Goal: Transaction & Acquisition: Book appointment/travel/reservation

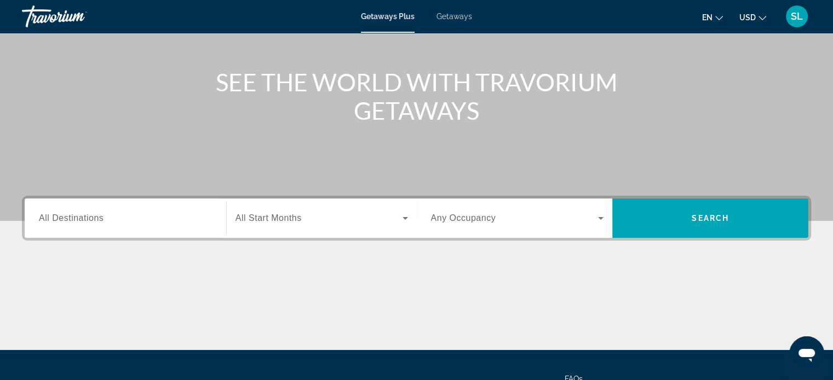
scroll to position [109, 0]
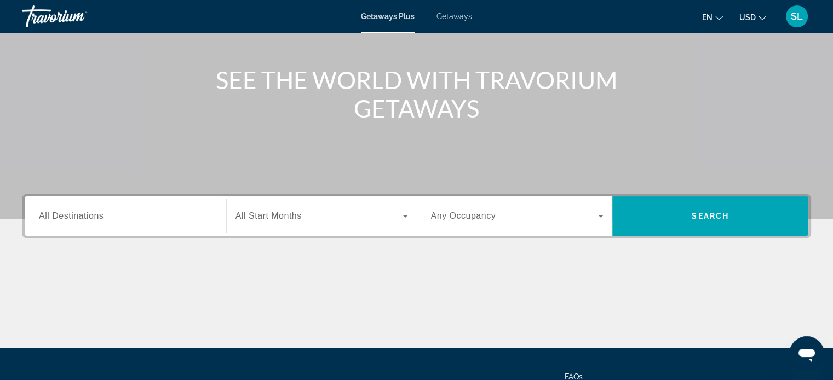
click at [290, 218] on span "All Start Months" at bounding box center [268, 215] width 66 height 9
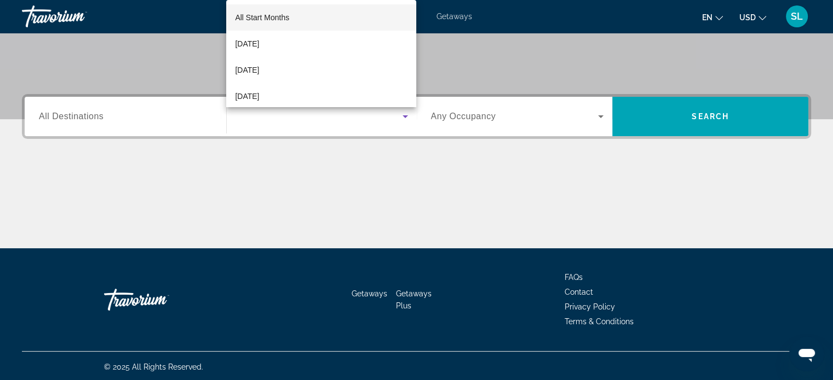
scroll to position [211, 0]
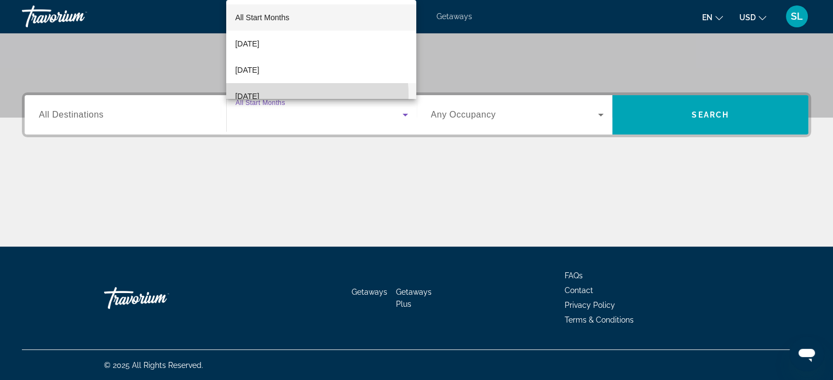
click at [259, 96] on span "[DATE]" at bounding box center [247, 96] width 24 height 13
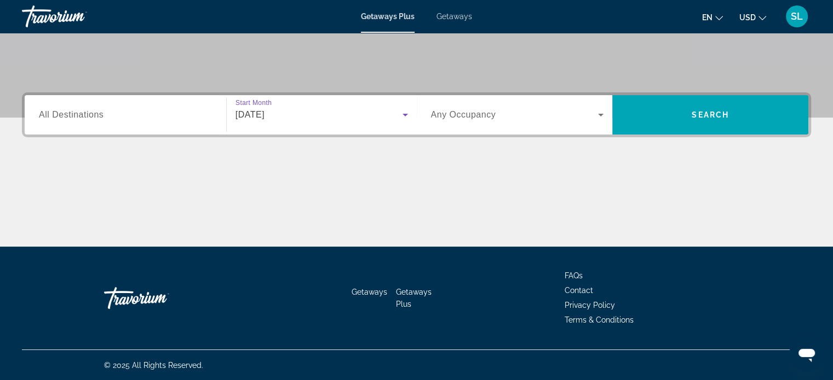
click at [601, 118] on icon "Search widget" at bounding box center [600, 114] width 13 height 13
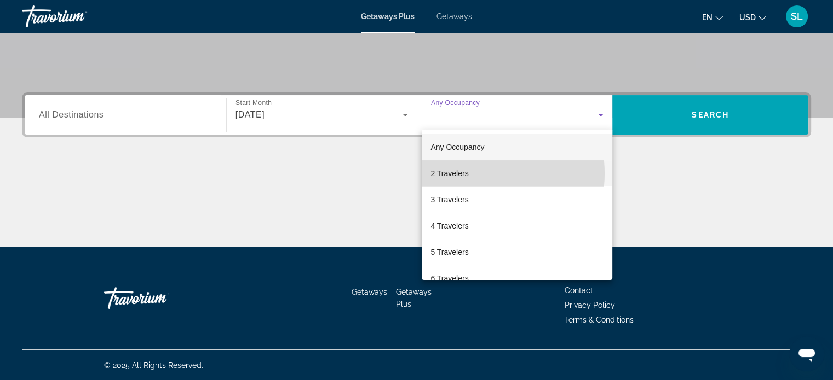
click at [473, 174] on mat-option "2 Travelers" at bounding box center [517, 173] width 191 height 26
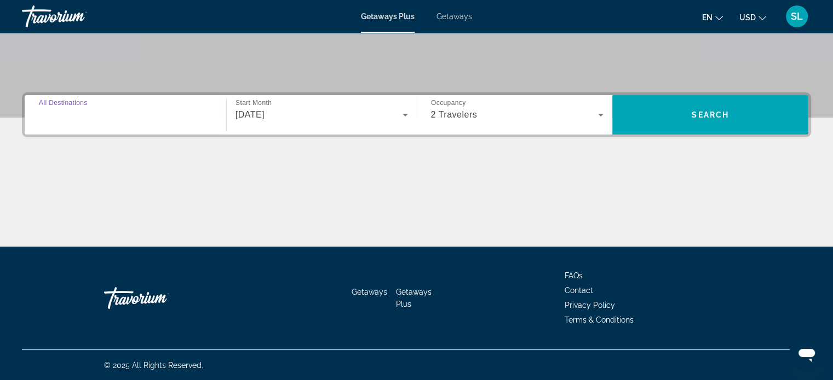
click at [103, 113] on input "Destination All Destinations" at bounding box center [125, 115] width 173 height 13
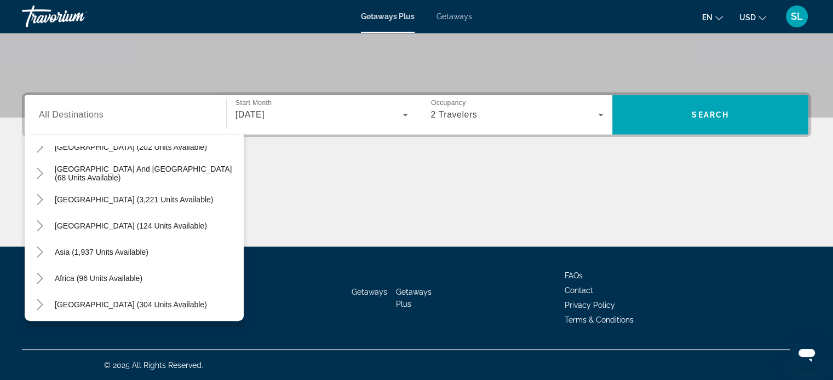
scroll to position [177, 0]
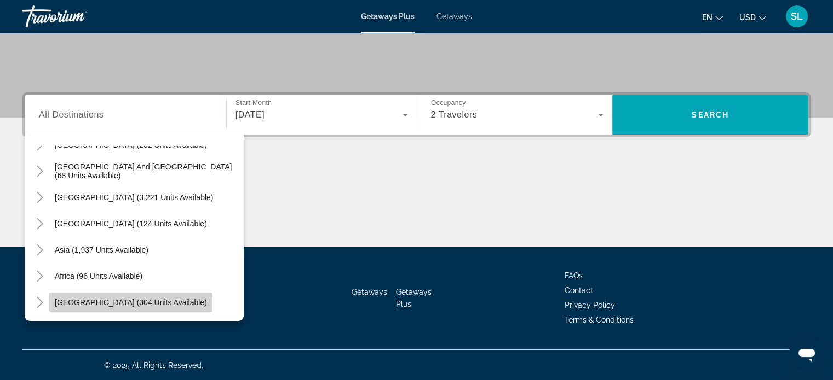
click at [139, 301] on span "[GEOGRAPHIC_DATA] (304 units available)" at bounding box center [131, 302] width 152 height 9
type input "**********"
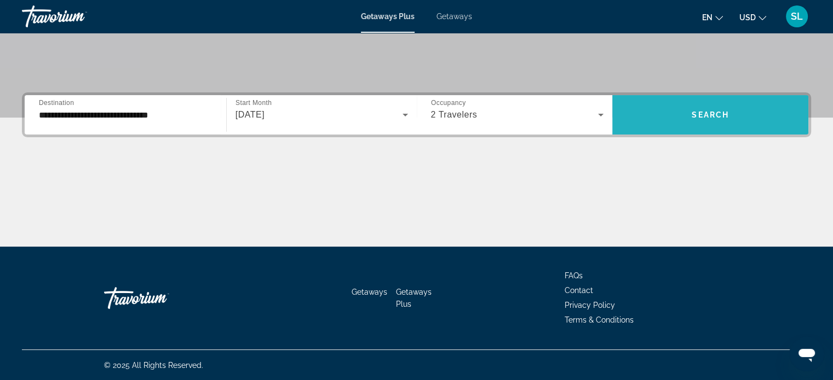
click at [701, 123] on span "Search widget" at bounding box center [710, 115] width 196 height 26
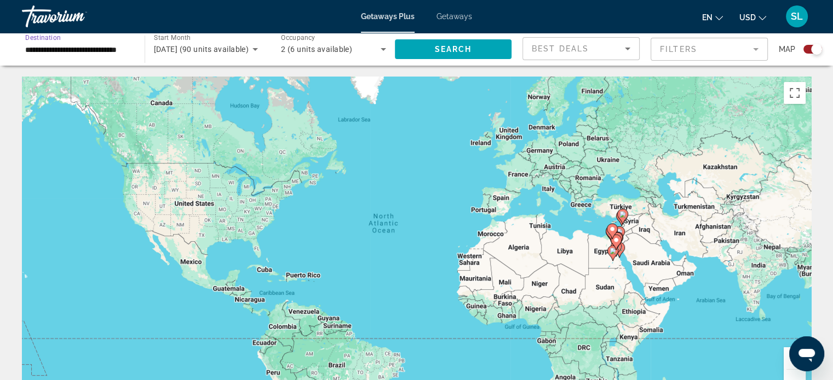
click at [97, 46] on input "**********" at bounding box center [77, 49] width 105 height 13
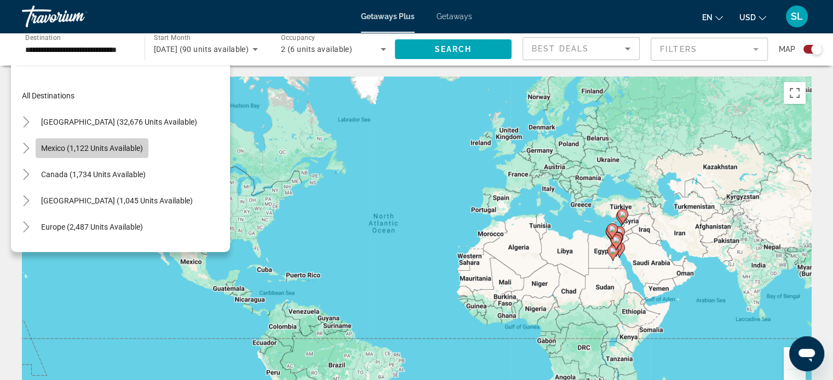
click at [50, 146] on span "Mexico (1,122 units available)" at bounding box center [92, 148] width 102 height 9
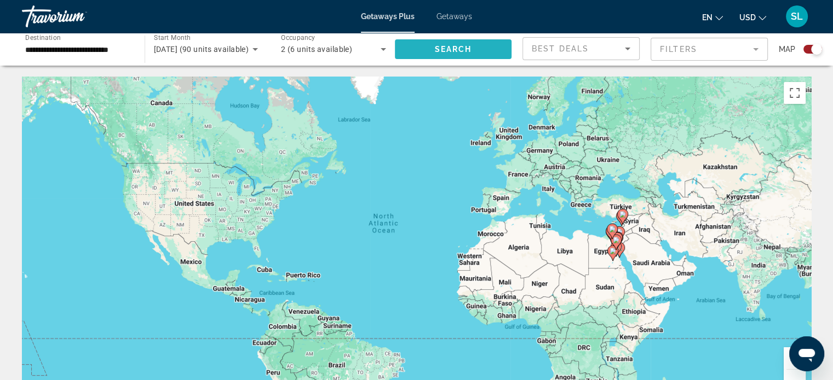
click at [474, 45] on span "Search widget" at bounding box center [453, 49] width 117 height 26
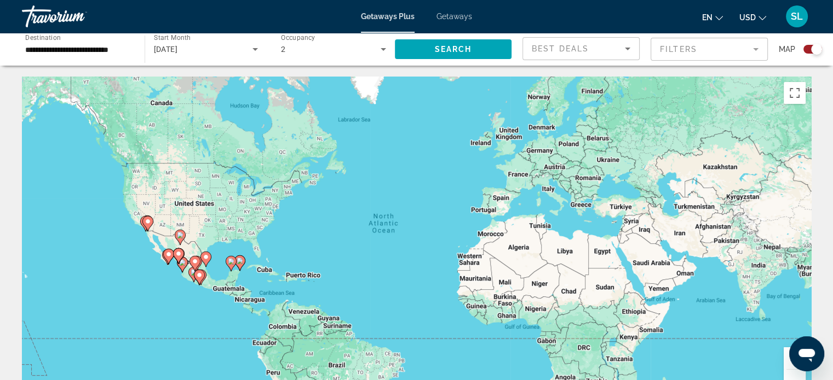
click at [147, 223] on image "Main content" at bounding box center [148, 221] width 7 height 7
type input "**********"
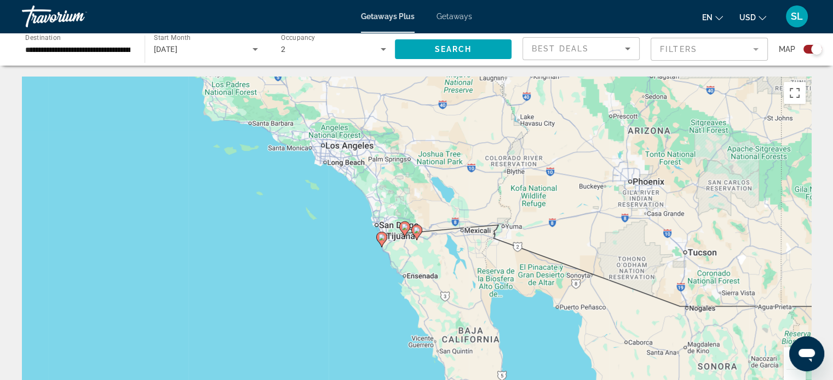
click at [379, 240] on image "Main content" at bounding box center [381, 237] width 7 height 7
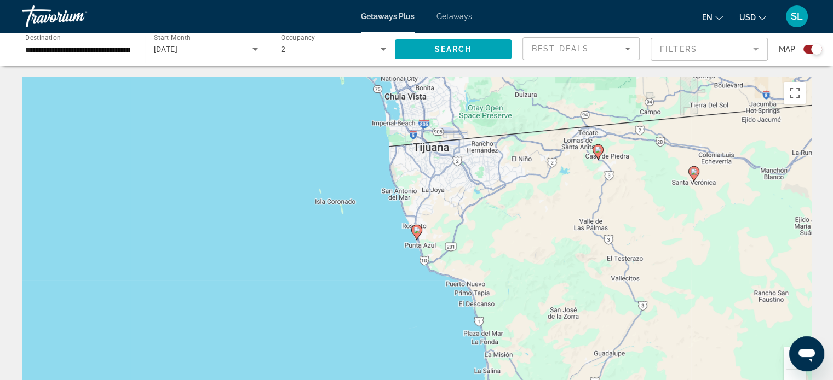
click at [414, 231] on image "Main content" at bounding box center [416, 230] width 7 height 7
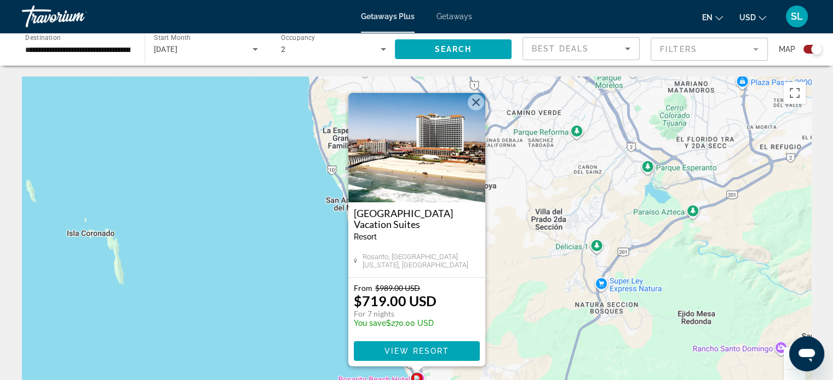
click at [488, 314] on div "To activate drag with keyboard, press Alt + Enter. Once in keyboard drag state,…" at bounding box center [416, 241] width 789 height 328
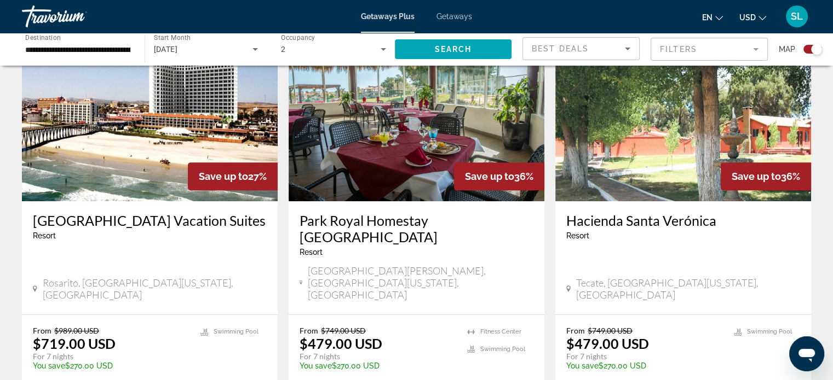
scroll to position [422, 0]
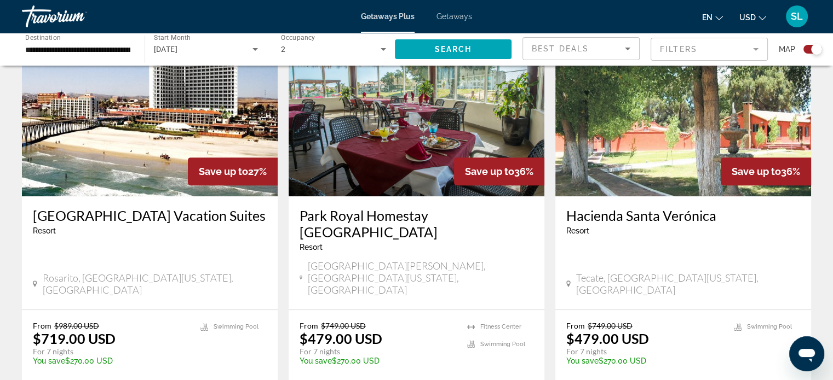
click at [758, 13] on mat-icon "Change currency" at bounding box center [762, 17] width 8 height 8
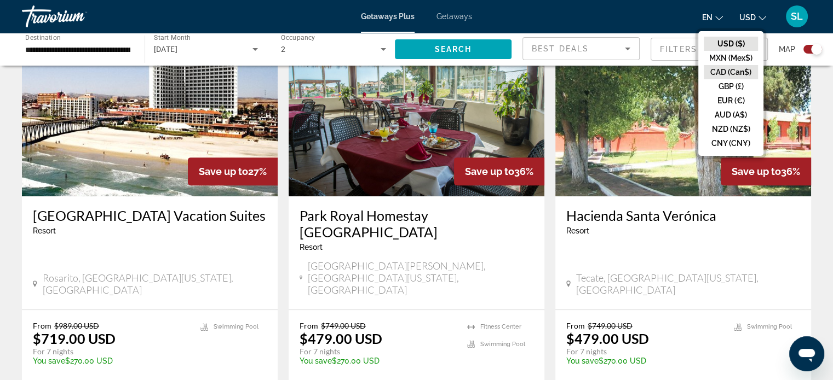
click at [742, 71] on button "CAD (Can$)" at bounding box center [730, 72] width 54 height 14
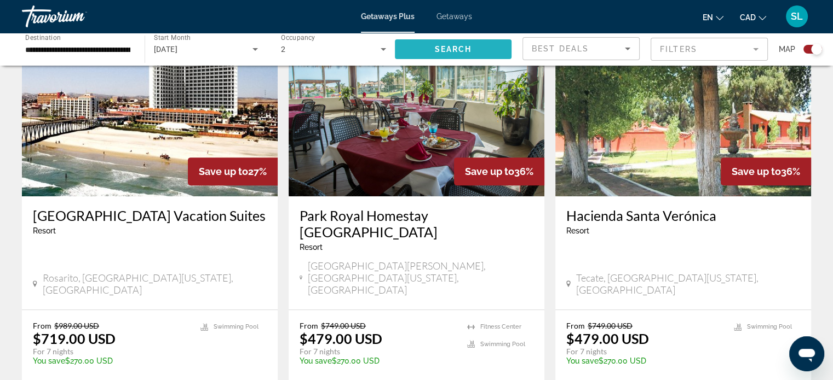
click at [484, 48] on span "Search widget" at bounding box center [453, 49] width 117 height 26
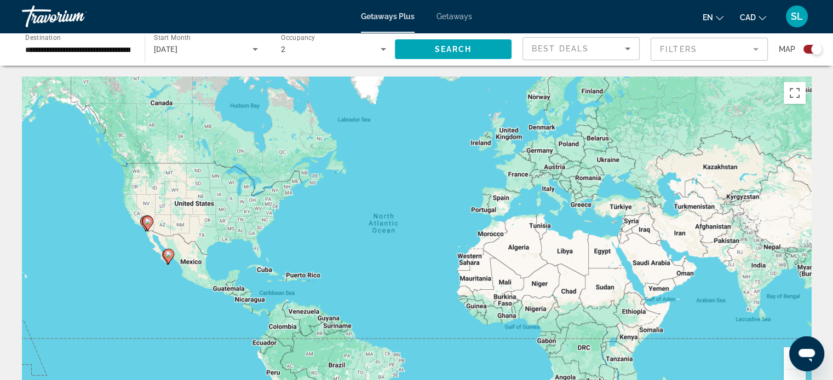
click at [166, 254] on image "Main content" at bounding box center [168, 254] width 7 height 7
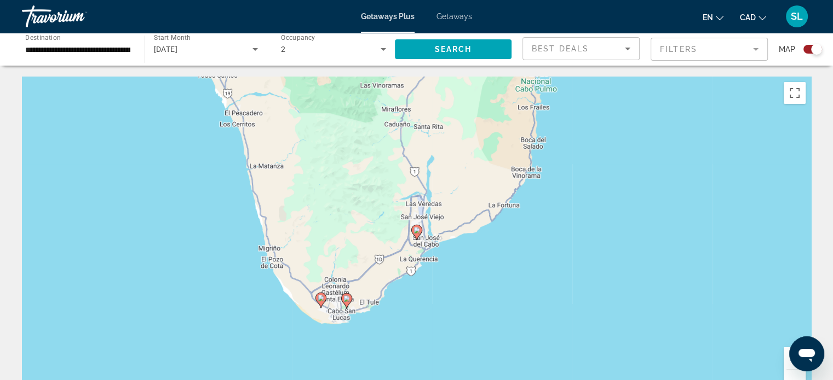
click at [344, 303] on icon "Main content" at bounding box center [346, 301] width 10 height 14
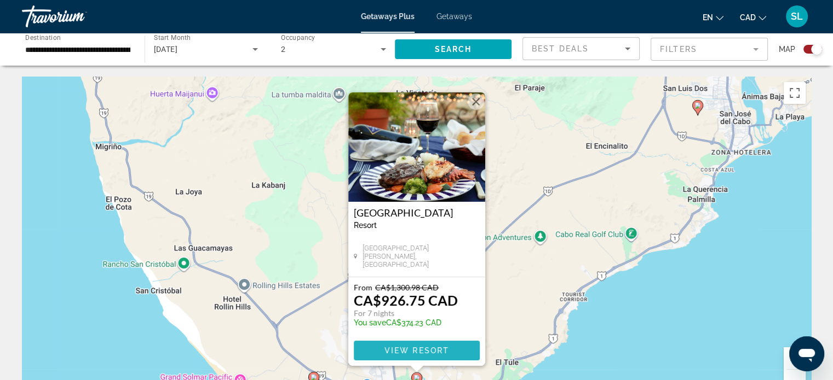
click at [422, 348] on span "View Resort" at bounding box center [416, 351] width 65 height 9
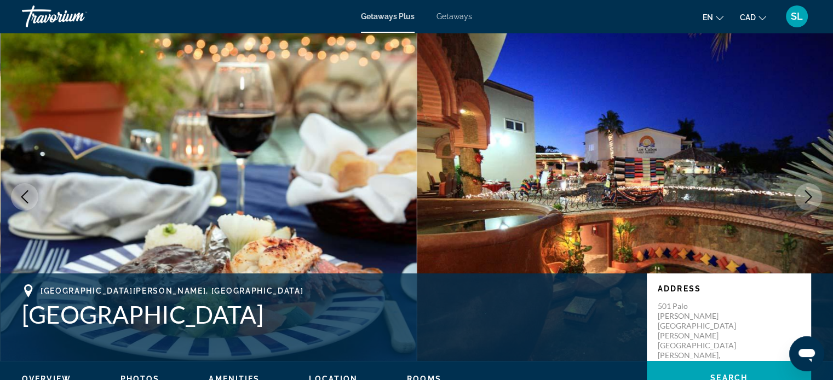
click at [815, 186] on button "Next image" at bounding box center [807, 196] width 27 height 27
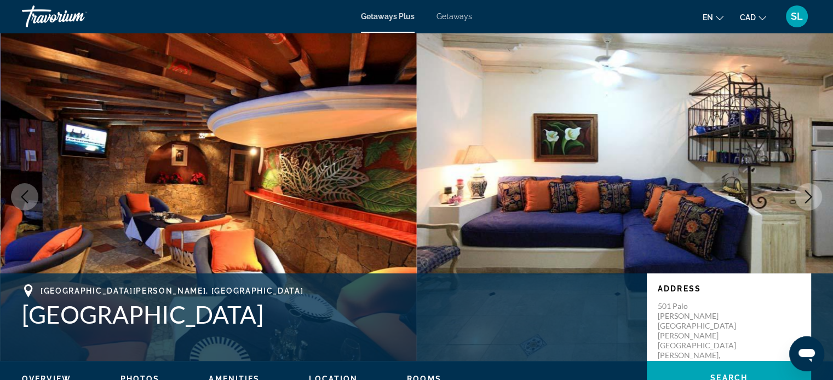
click at [813, 189] on button "Next image" at bounding box center [807, 196] width 27 height 27
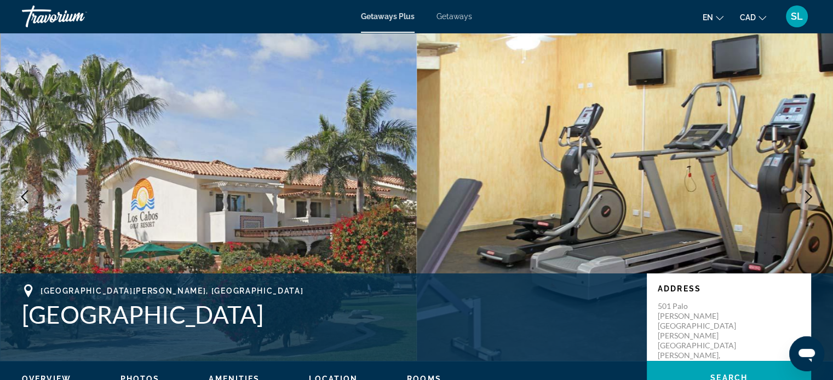
click at [812, 192] on icon "Next image" at bounding box center [807, 197] width 13 height 13
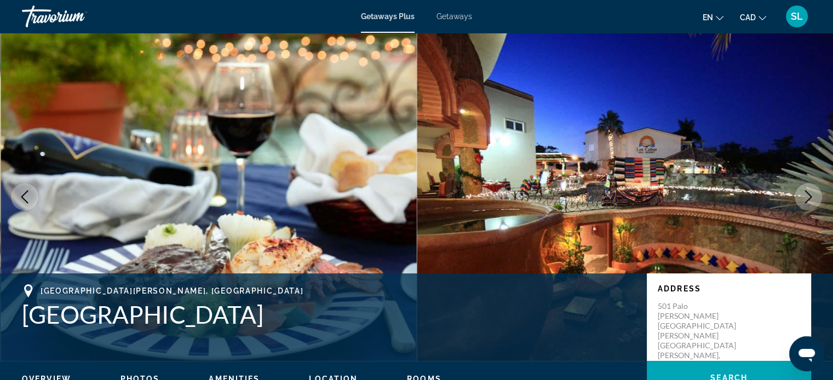
click at [812, 192] on icon "Next image" at bounding box center [807, 197] width 13 height 13
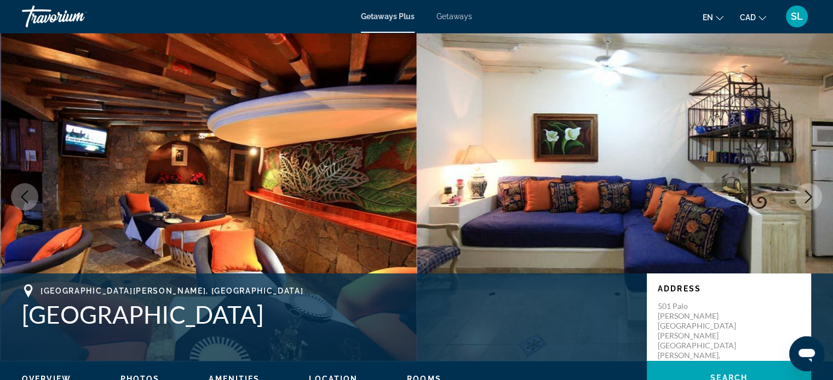
click at [812, 192] on icon "Next image" at bounding box center [807, 197] width 13 height 13
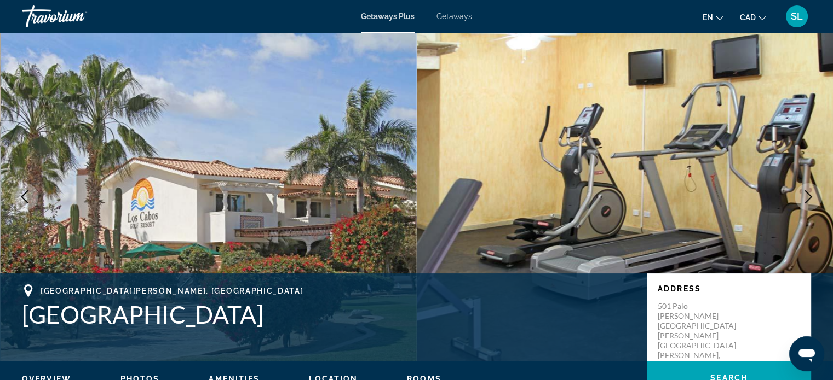
click at [812, 192] on icon "Next image" at bounding box center [807, 197] width 13 height 13
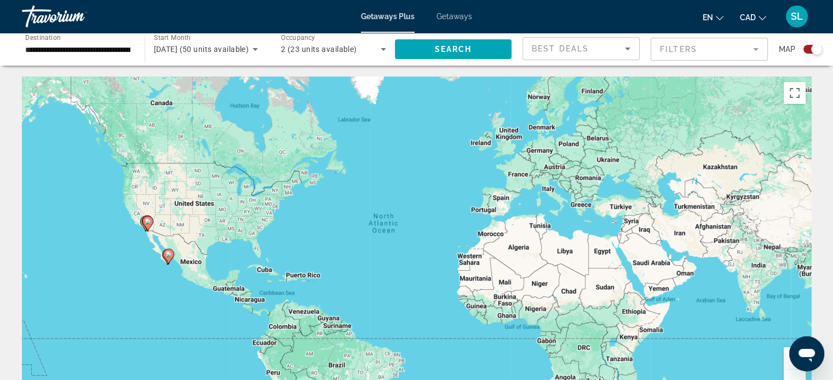
click at [166, 254] on image "Main content" at bounding box center [168, 254] width 7 height 7
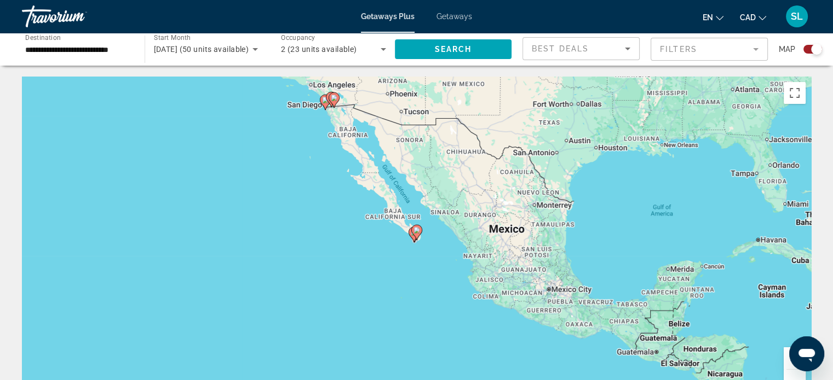
click at [412, 235] on gmp-advanced-marker "Main content" at bounding box center [416, 232] width 11 height 16
type input "**********"
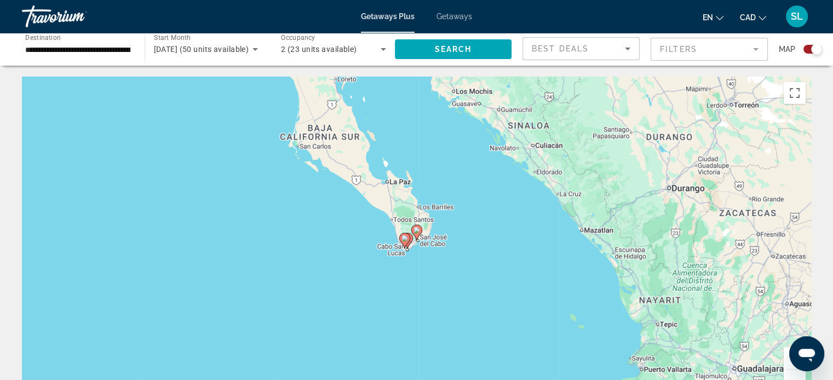
click at [410, 241] on icon "Main content" at bounding box center [407, 241] width 10 height 14
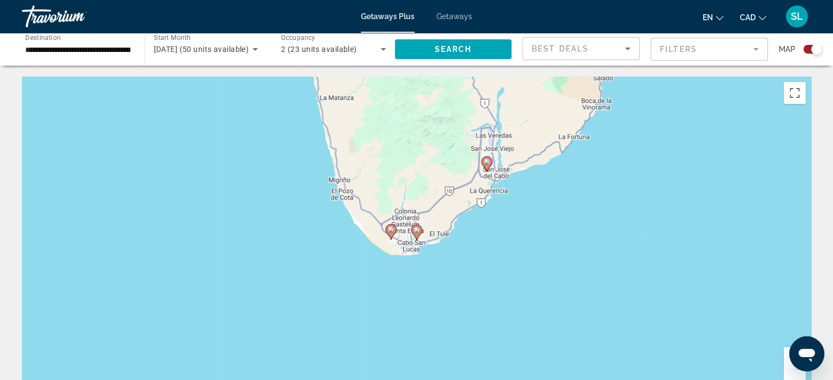
click at [486, 164] on image "Main content" at bounding box center [486, 162] width 7 height 7
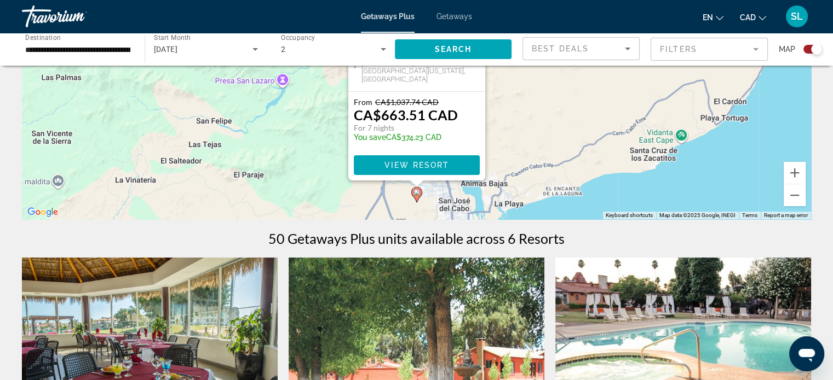
scroll to position [160, 0]
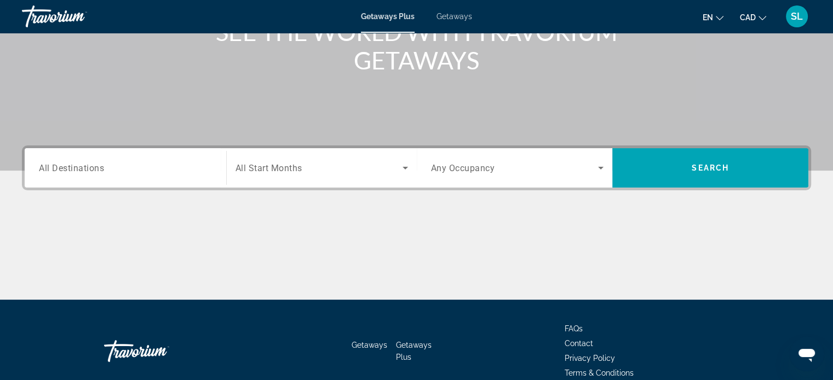
scroll to position [211, 0]
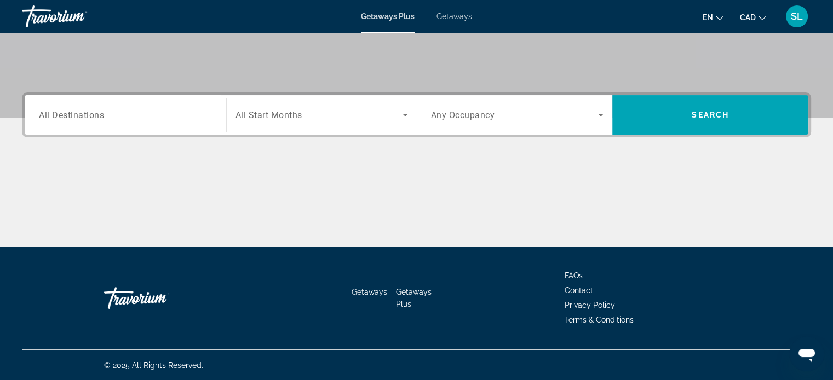
click at [102, 122] on div "Search widget" at bounding box center [125, 115] width 173 height 31
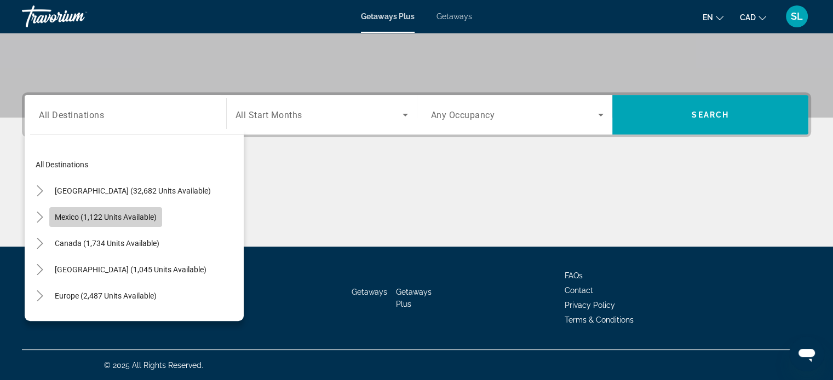
click at [73, 217] on span "Mexico (1,122 units available)" at bounding box center [106, 217] width 102 height 9
type input "**********"
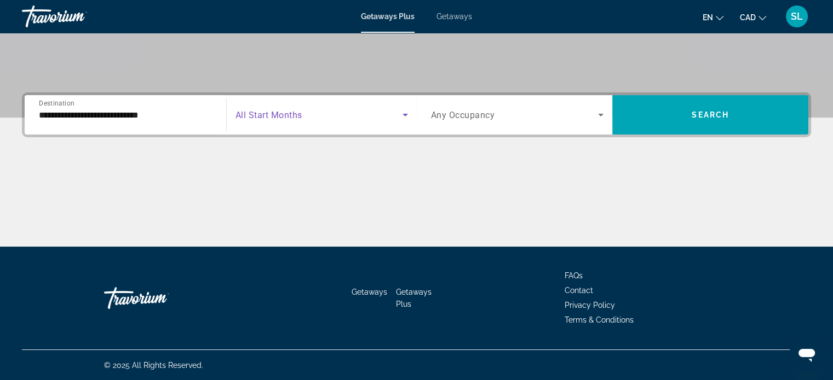
click at [405, 116] on icon "Search widget" at bounding box center [405, 114] width 13 height 13
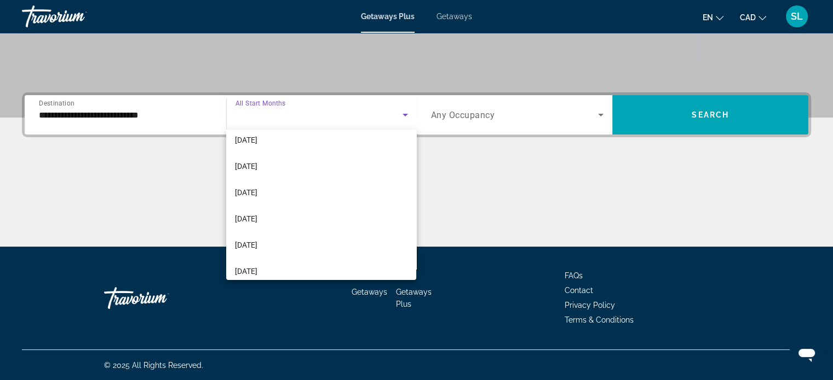
scroll to position [144, 0]
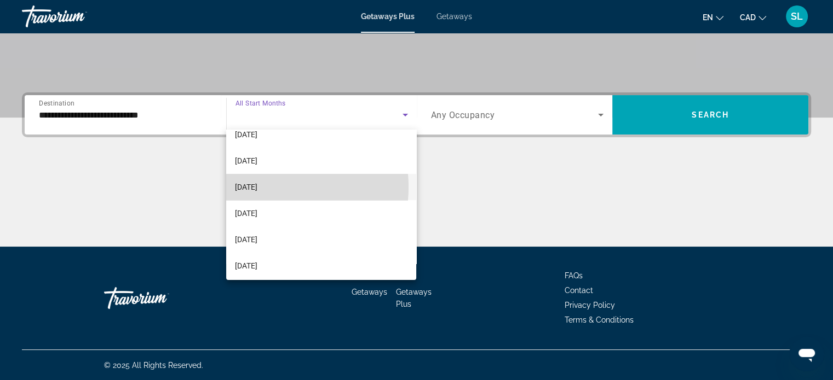
click at [257, 187] on span "[DATE]" at bounding box center [246, 187] width 22 height 13
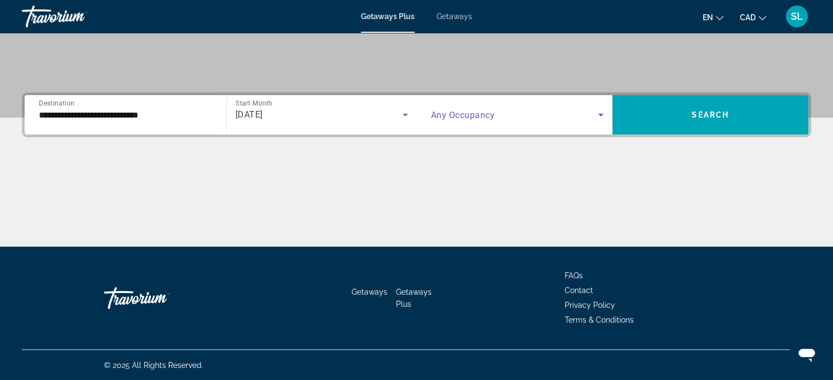
click at [598, 113] on icon "Search widget" at bounding box center [600, 114] width 13 height 13
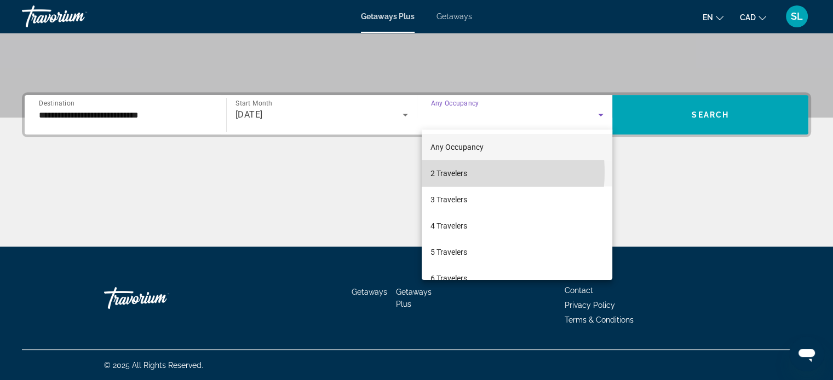
click at [454, 172] on span "2 Travelers" at bounding box center [448, 173] width 37 height 13
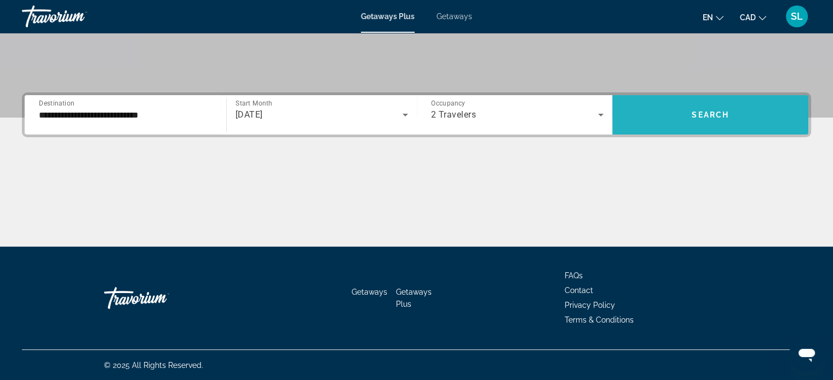
click at [692, 109] on span "Search widget" at bounding box center [710, 115] width 196 height 26
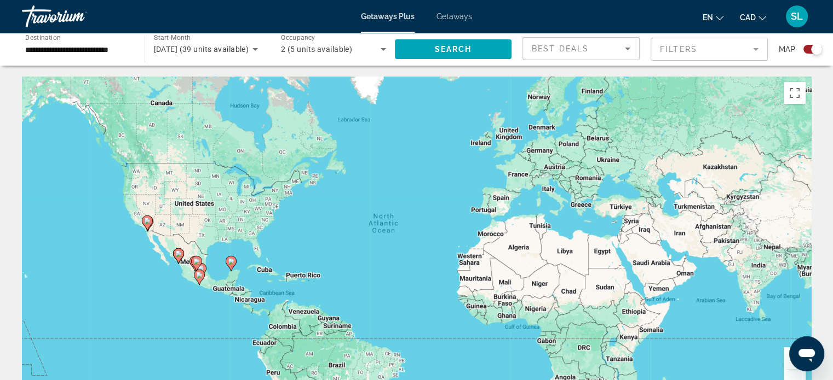
click at [176, 254] on image "Main content" at bounding box center [178, 254] width 7 height 7
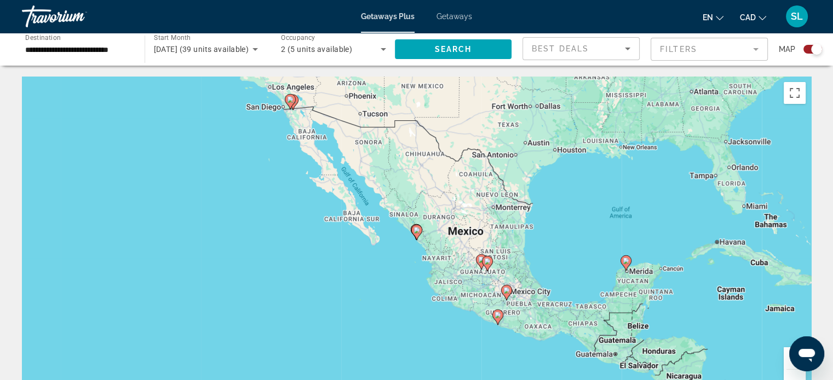
click at [416, 235] on icon "Main content" at bounding box center [416, 233] width 10 height 14
type input "**********"
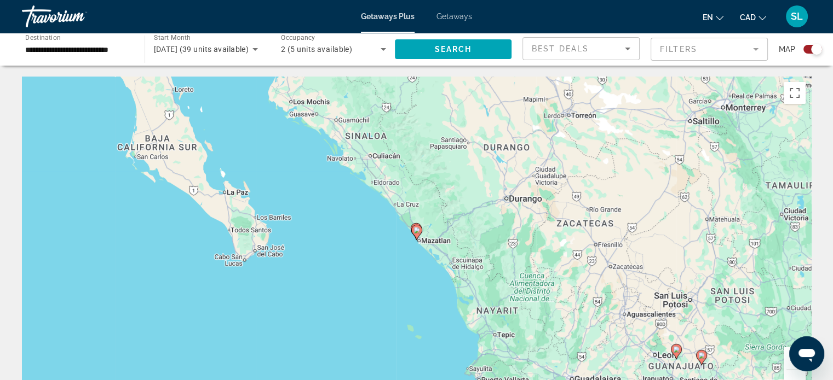
click at [416, 239] on icon "Main content" at bounding box center [416, 232] width 11 height 15
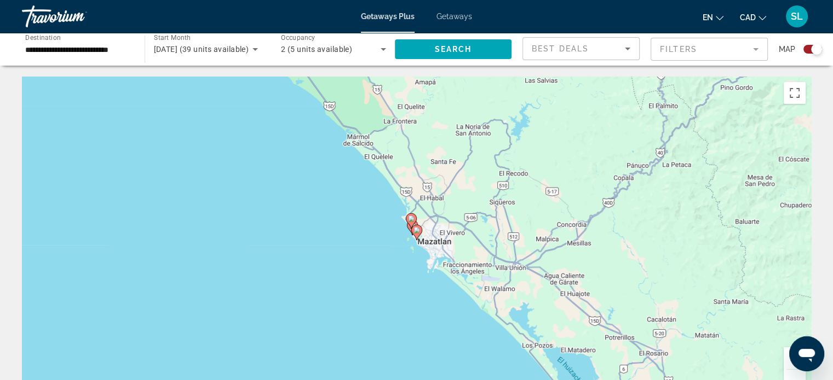
click at [416, 238] on icon "Main content" at bounding box center [416, 232] width 11 height 15
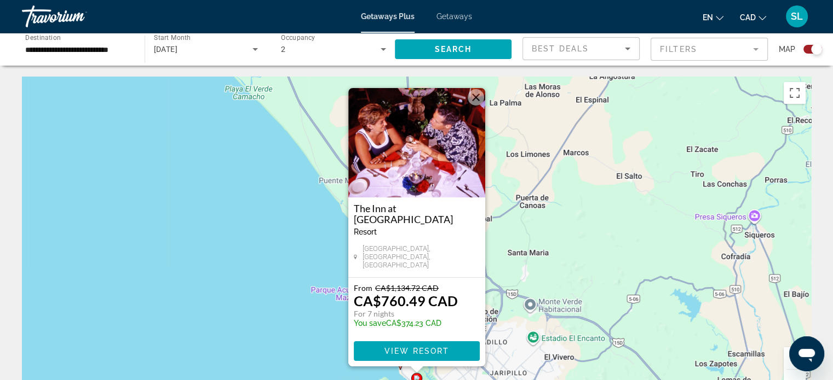
click at [285, 327] on div "To activate drag with keyboard, press Alt + Enter. Once in keyboard drag state,…" at bounding box center [416, 241] width 789 height 328
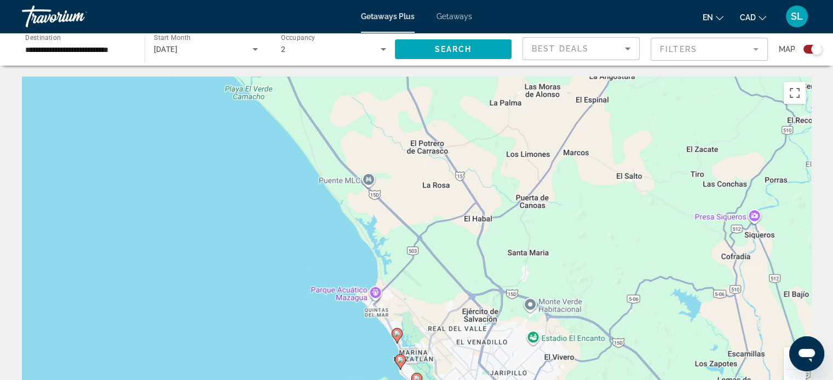
click at [396, 333] on image "Main content" at bounding box center [397, 334] width 7 height 7
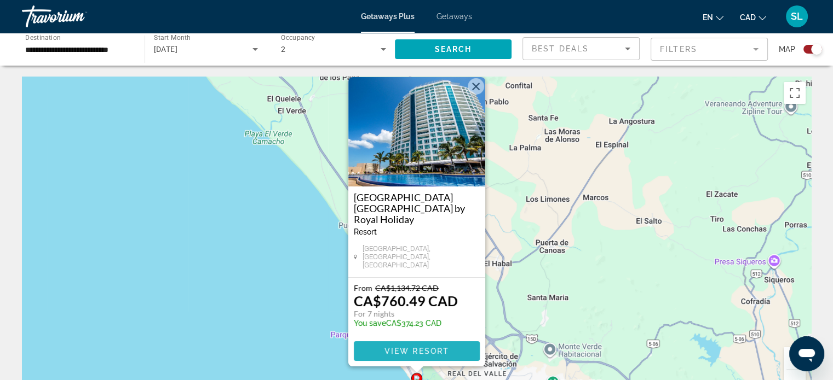
click at [420, 349] on span "View Resort" at bounding box center [416, 351] width 65 height 9
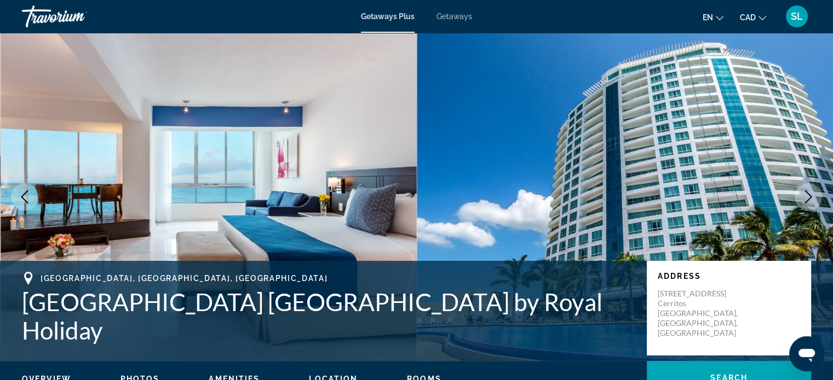
click at [809, 197] on icon "Next image" at bounding box center [807, 197] width 13 height 13
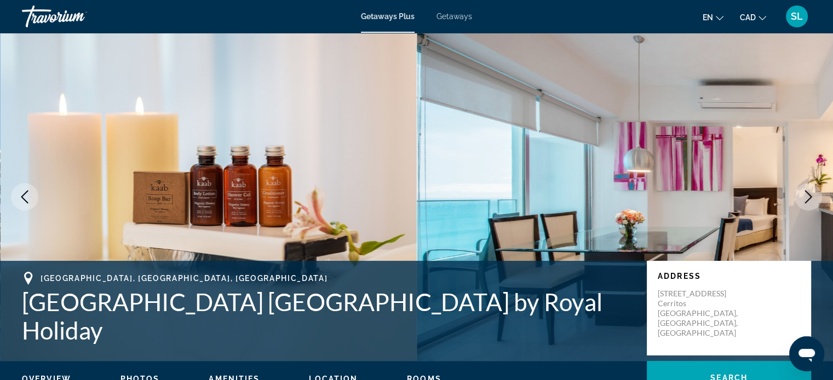
click at [809, 197] on icon "Next image" at bounding box center [807, 197] width 13 height 13
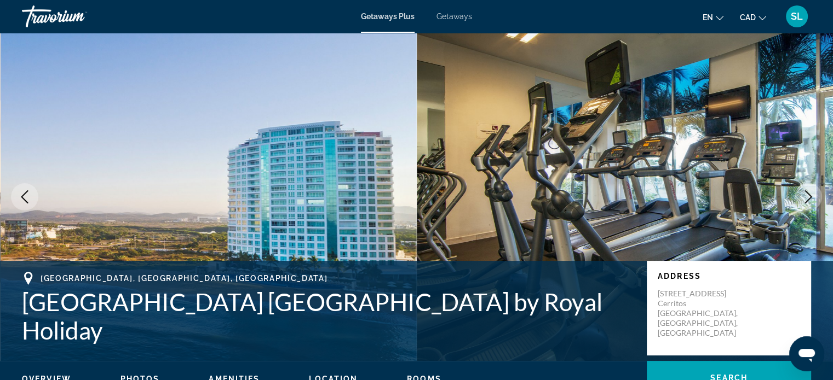
click at [809, 197] on icon "Next image" at bounding box center [807, 197] width 13 height 13
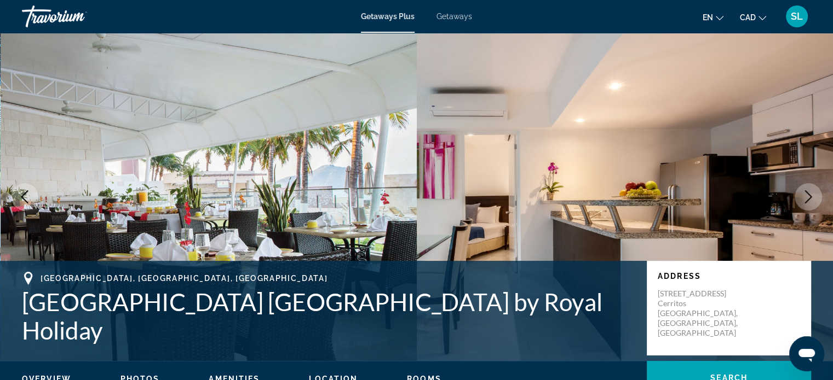
click at [809, 197] on icon "Next image" at bounding box center [807, 197] width 13 height 13
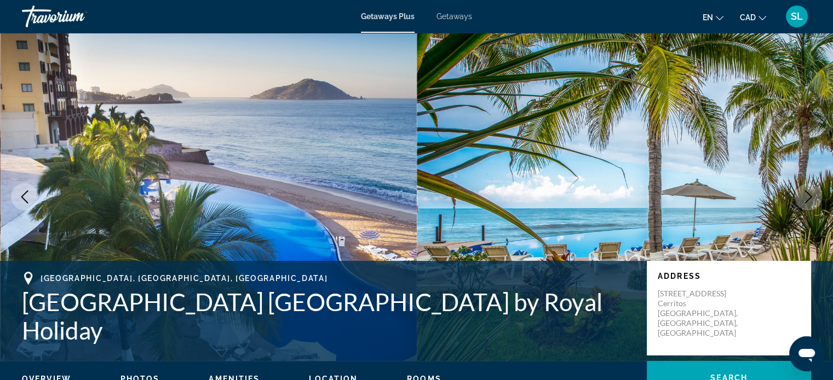
click at [809, 197] on icon "Next image" at bounding box center [807, 197] width 13 height 13
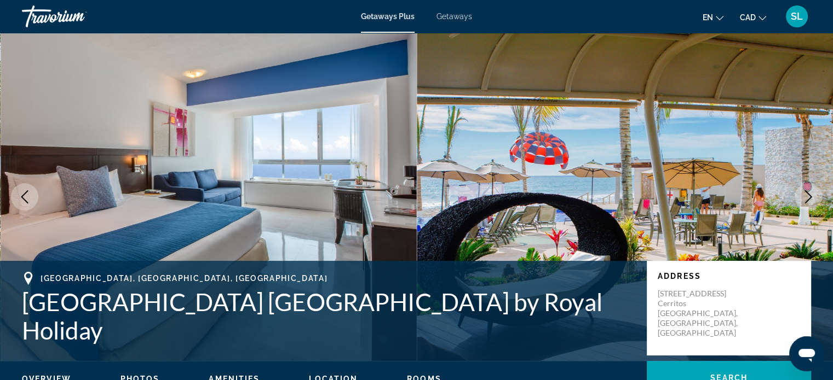
click at [809, 197] on icon "Next image" at bounding box center [807, 197] width 13 height 13
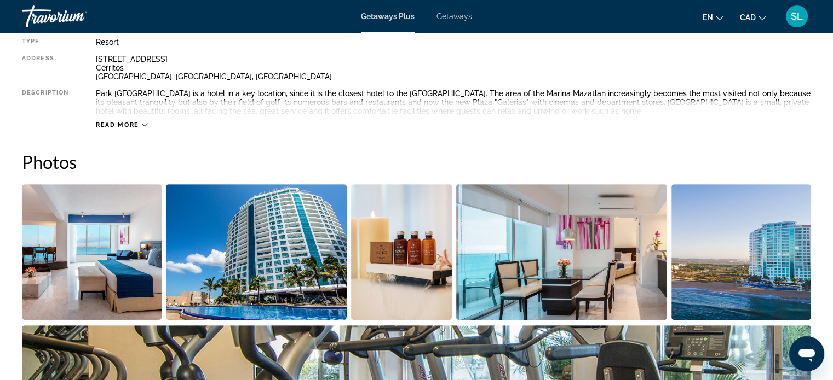
scroll to position [414, 0]
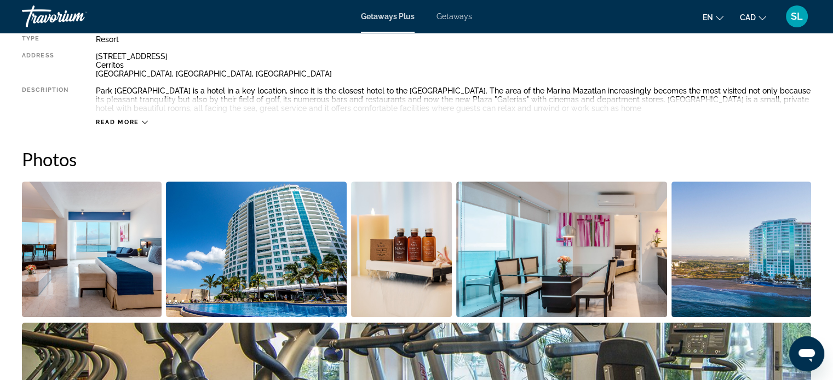
click at [138, 119] on span "Read more" at bounding box center [117, 122] width 43 height 7
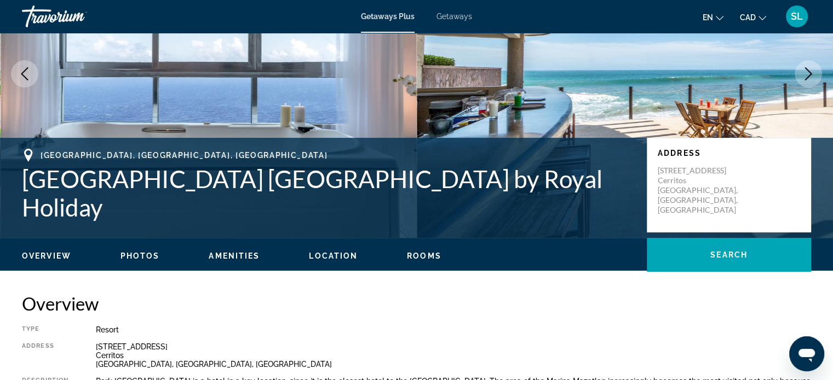
scroll to position [0, 0]
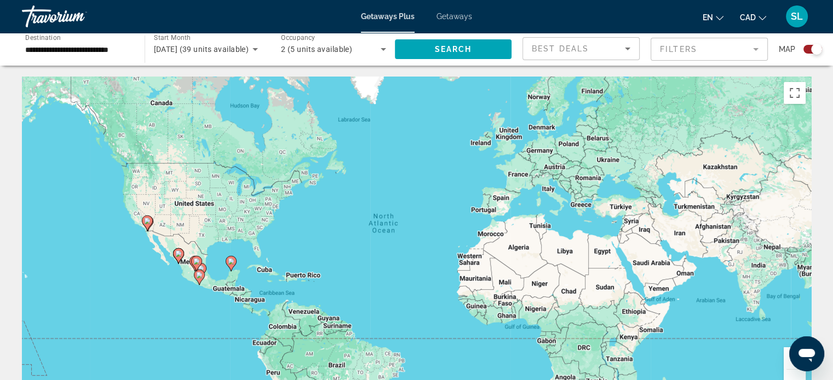
click at [197, 278] on image "Main content" at bounding box center [199, 275] width 7 height 7
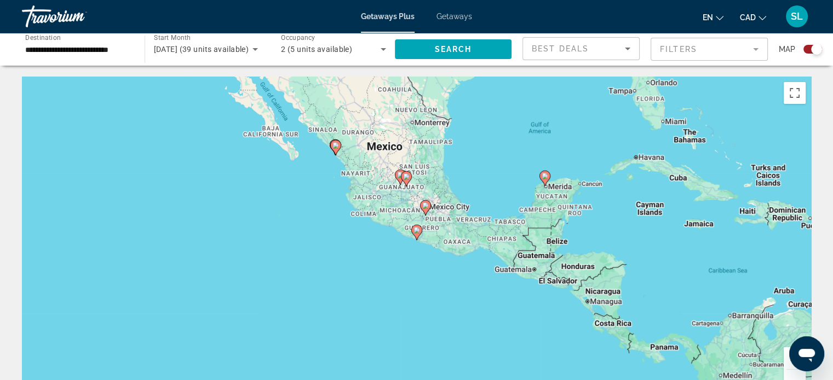
click at [414, 234] on icon "Main content" at bounding box center [416, 233] width 10 height 14
type input "**********"
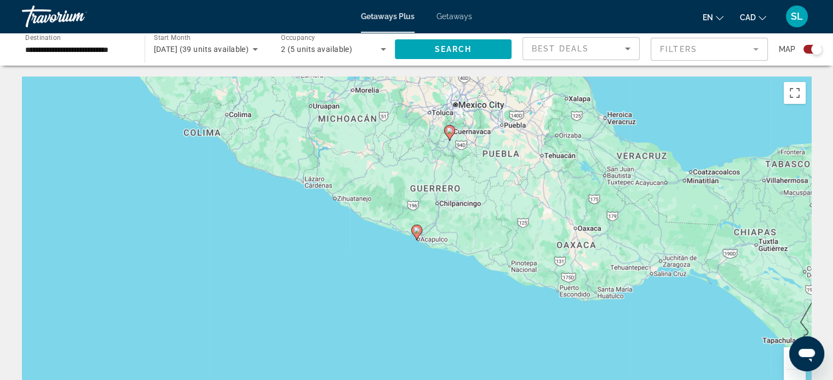
click at [418, 234] on icon "Main content" at bounding box center [416, 233] width 10 height 14
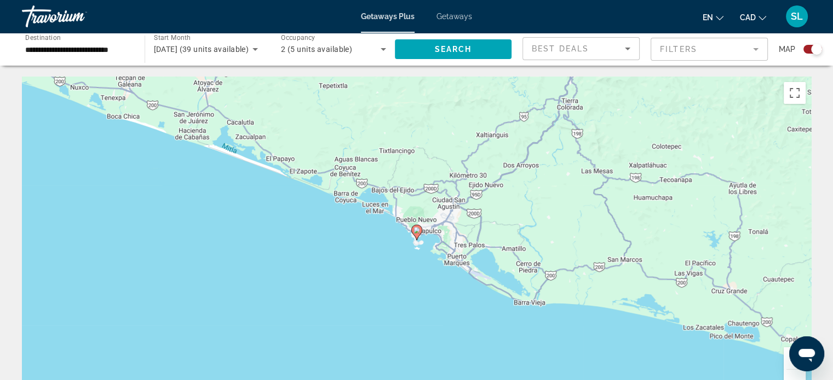
click at [417, 233] on image "Main content" at bounding box center [416, 230] width 7 height 7
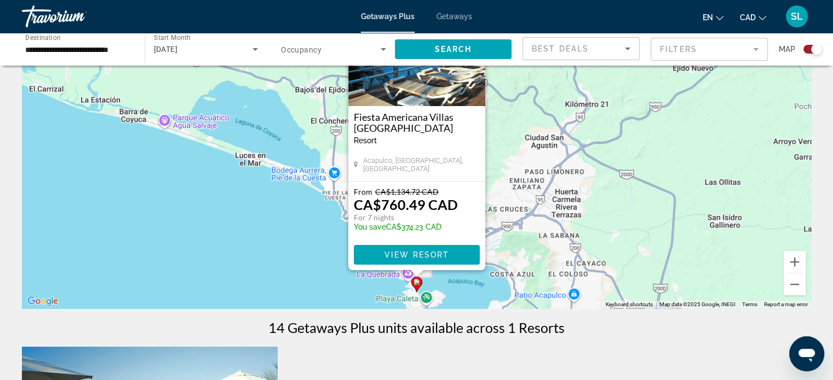
scroll to position [90, 0]
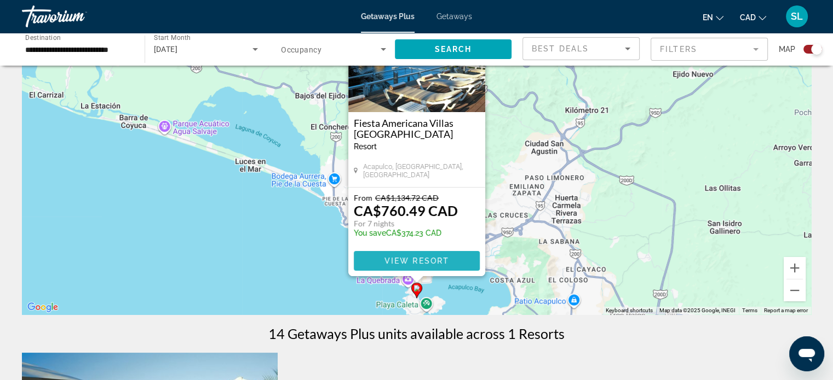
click at [415, 256] on span "Main content" at bounding box center [417, 261] width 126 height 26
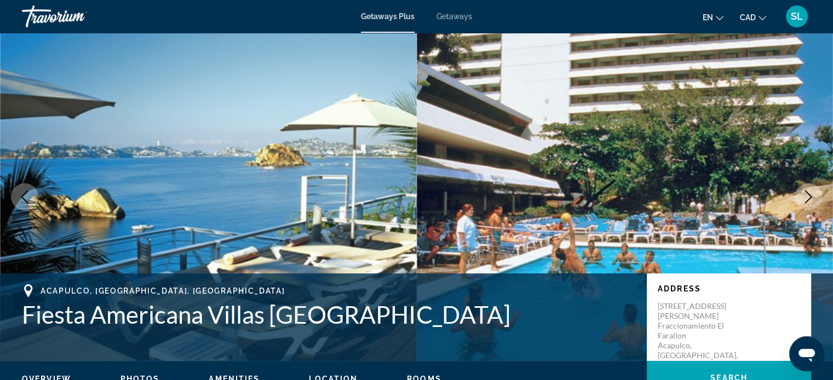
click at [809, 199] on icon "Next image" at bounding box center [808, 197] width 7 height 13
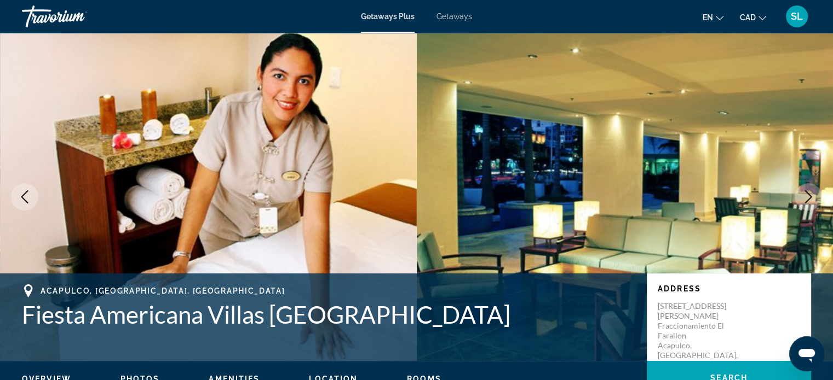
click at [809, 199] on icon "Next image" at bounding box center [808, 197] width 7 height 13
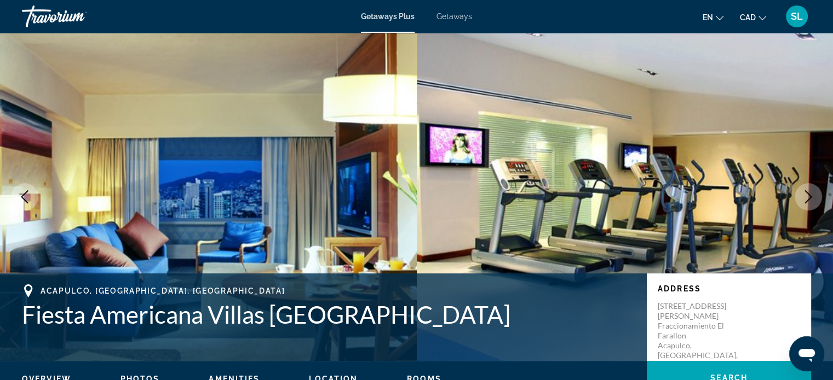
click at [809, 199] on icon "Next image" at bounding box center [808, 197] width 7 height 13
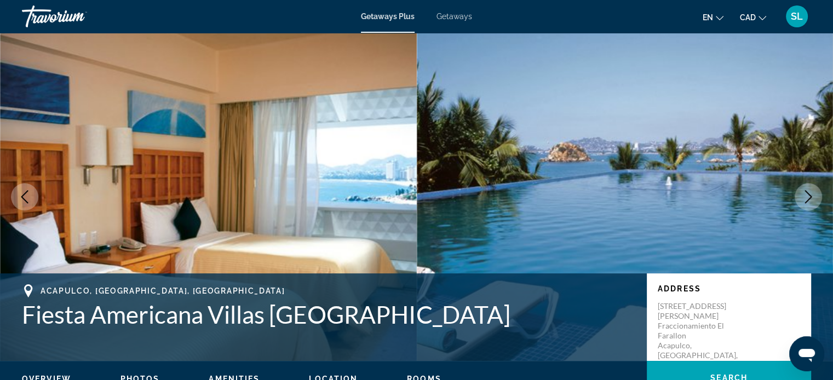
click at [809, 199] on icon "Next image" at bounding box center [808, 197] width 7 height 13
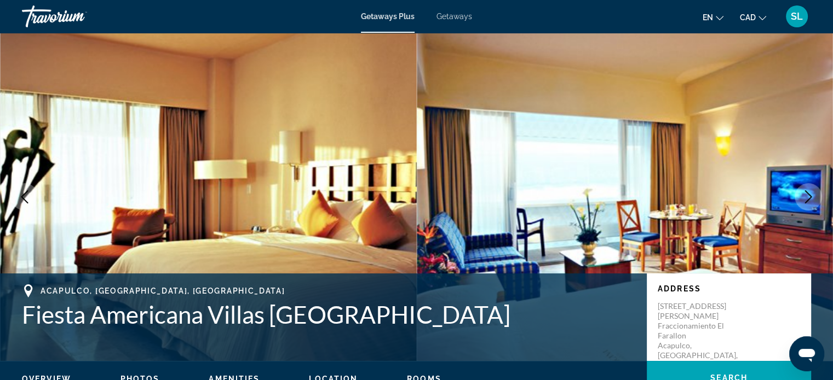
click at [809, 199] on icon "Next image" at bounding box center [808, 197] width 7 height 13
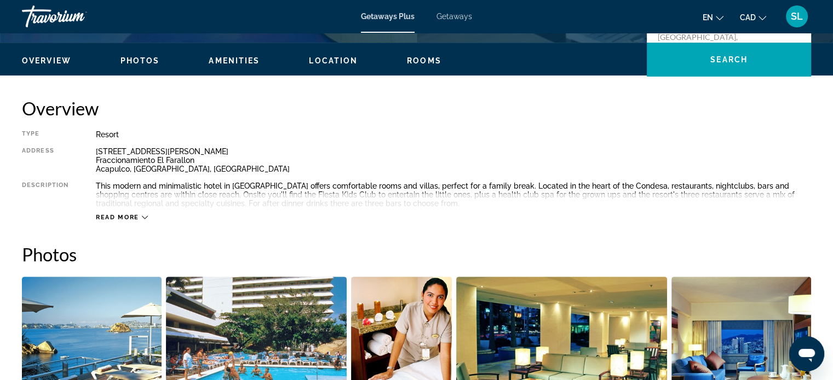
scroll to position [323, 0]
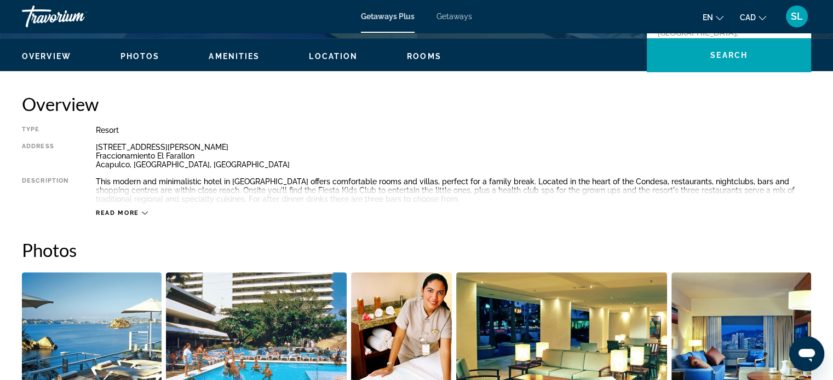
click at [142, 212] on icon "Main content" at bounding box center [145, 213] width 6 height 6
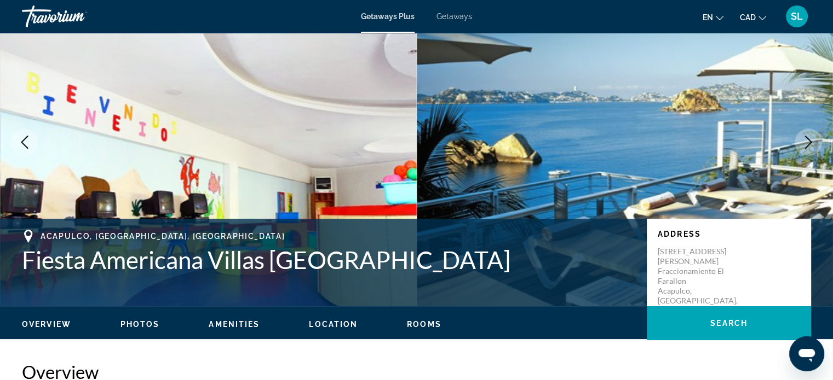
scroll to position [46, 0]
